Goal: Communication & Community: Connect with others

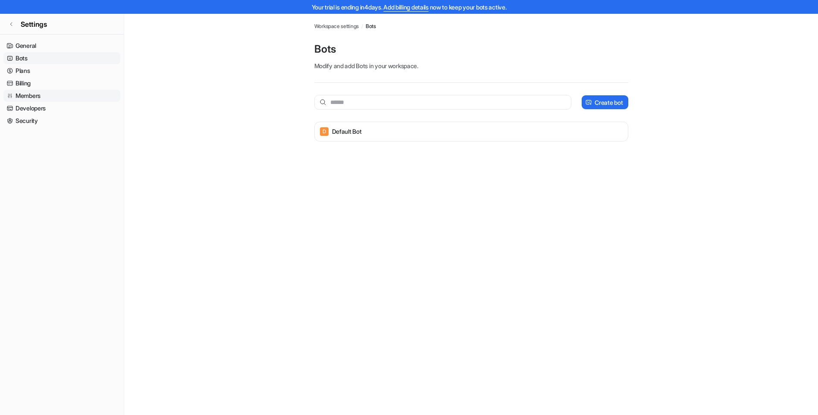
click at [25, 97] on link "Members" at bounding box center [61, 96] width 117 height 12
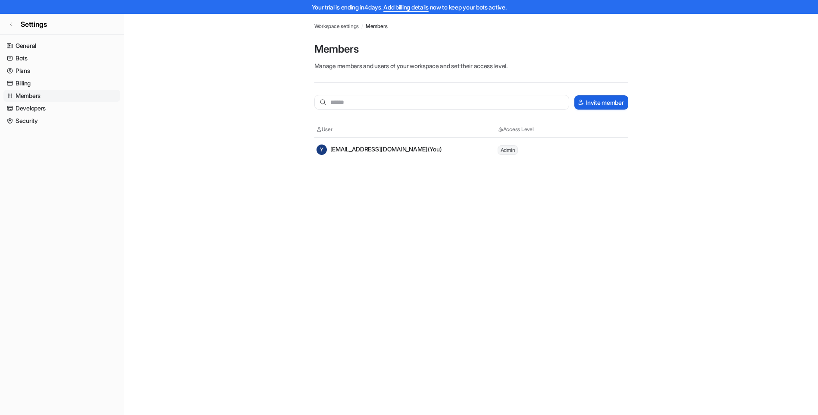
click at [604, 104] on button "Invite member" at bounding box center [600, 102] width 53 height 14
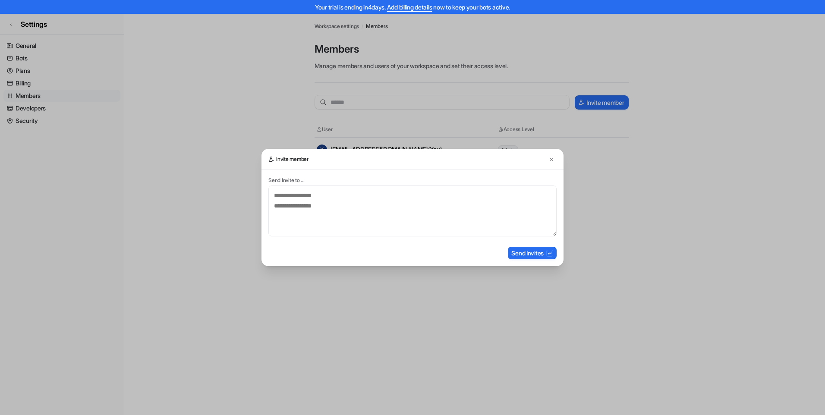
click at [293, 179] on p "Send Invite to ..." at bounding box center [412, 180] width 288 height 7
click at [323, 182] on p "Send Invite to ..." at bounding box center [412, 180] width 288 height 7
click at [280, 204] on textarea at bounding box center [412, 210] width 288 height 51
type textarea "**********"
click at [521, 256] on button "Send Invites" at bounding box center [532, 253] width 49 height 13
